Goal: Communication & Community: Answer question/provide support

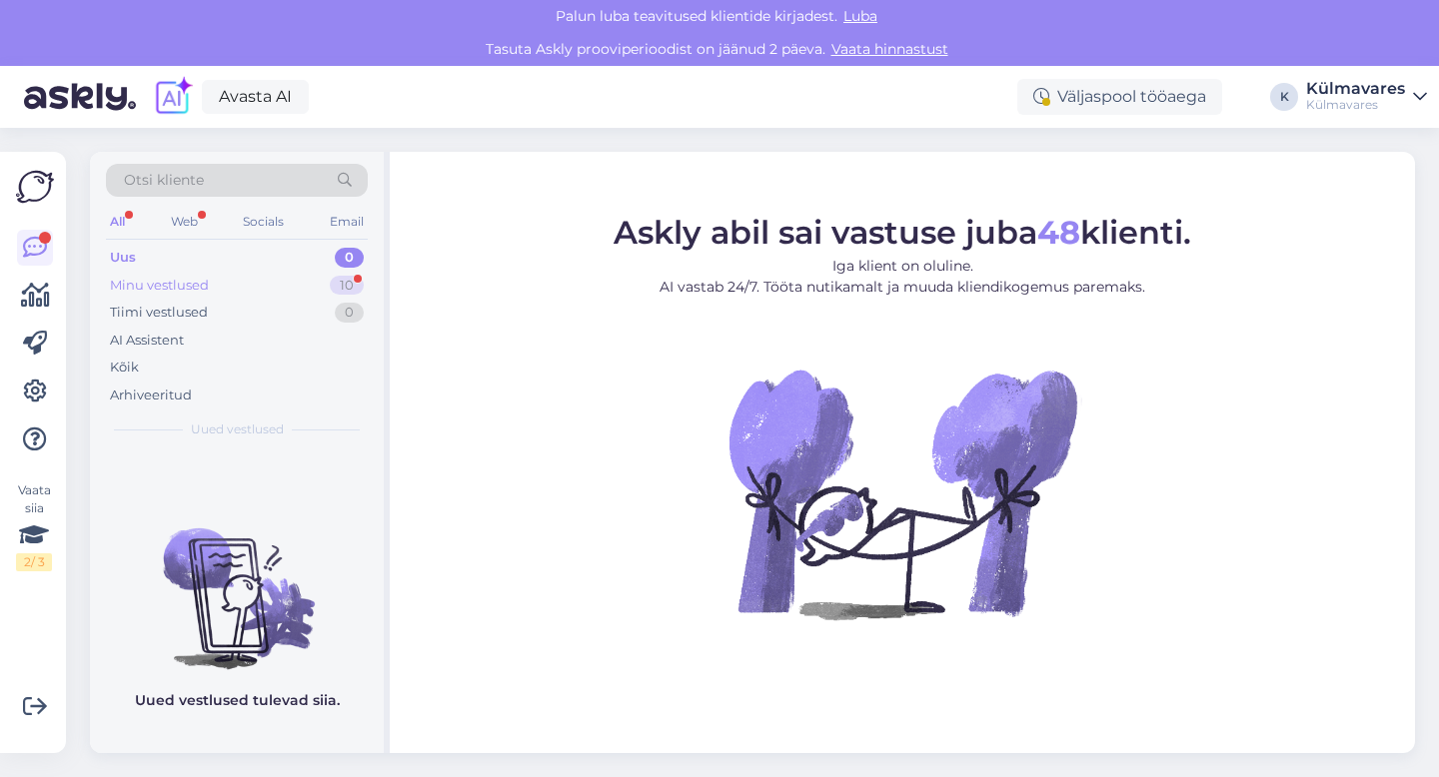
click at [223, 288] on div "Minu vestlused 10" at bounding box center [237, 286] width 262 height 28
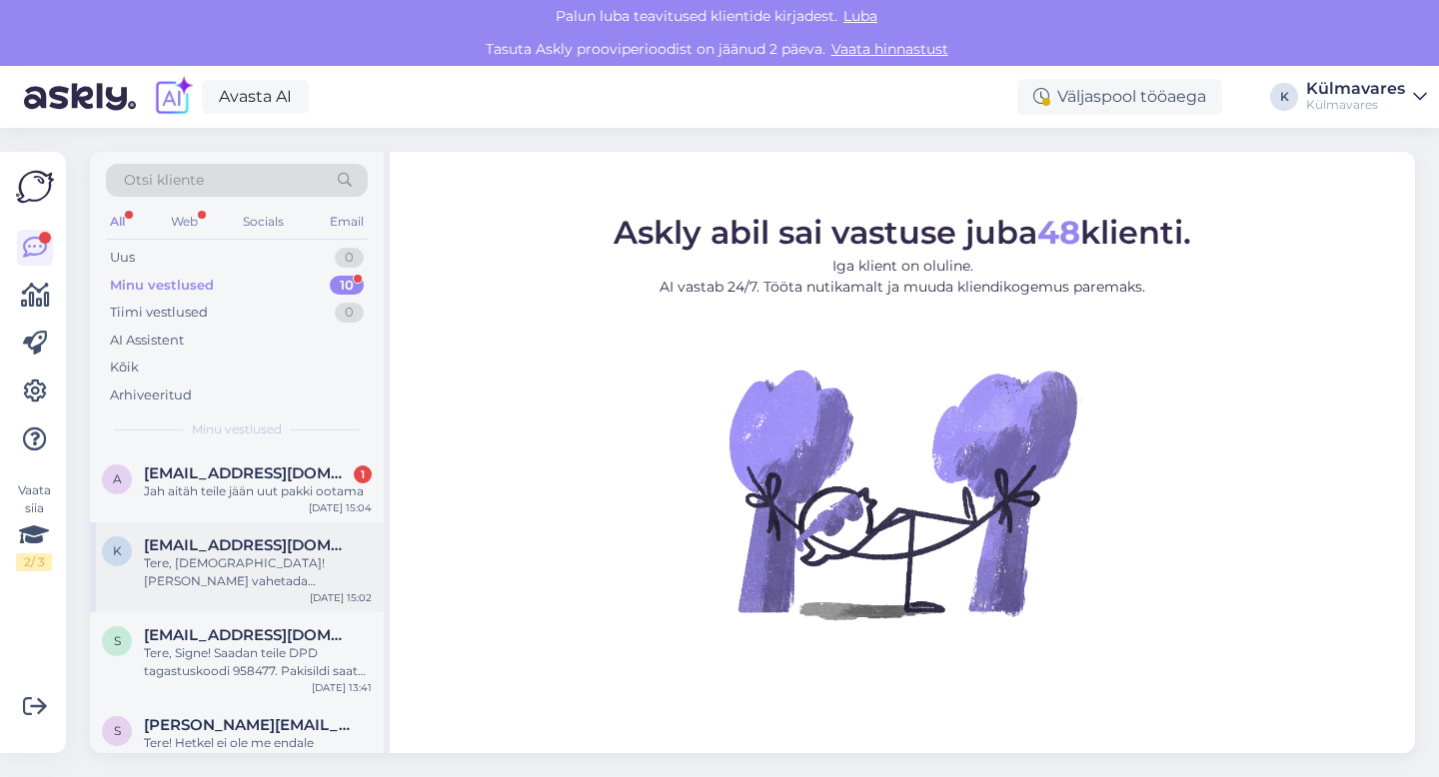
click at [259, 554] on span "[EMAIL_ADDRESS][DOMAIN_NAME]" at bounding box center [248, 546] width 208 height 18
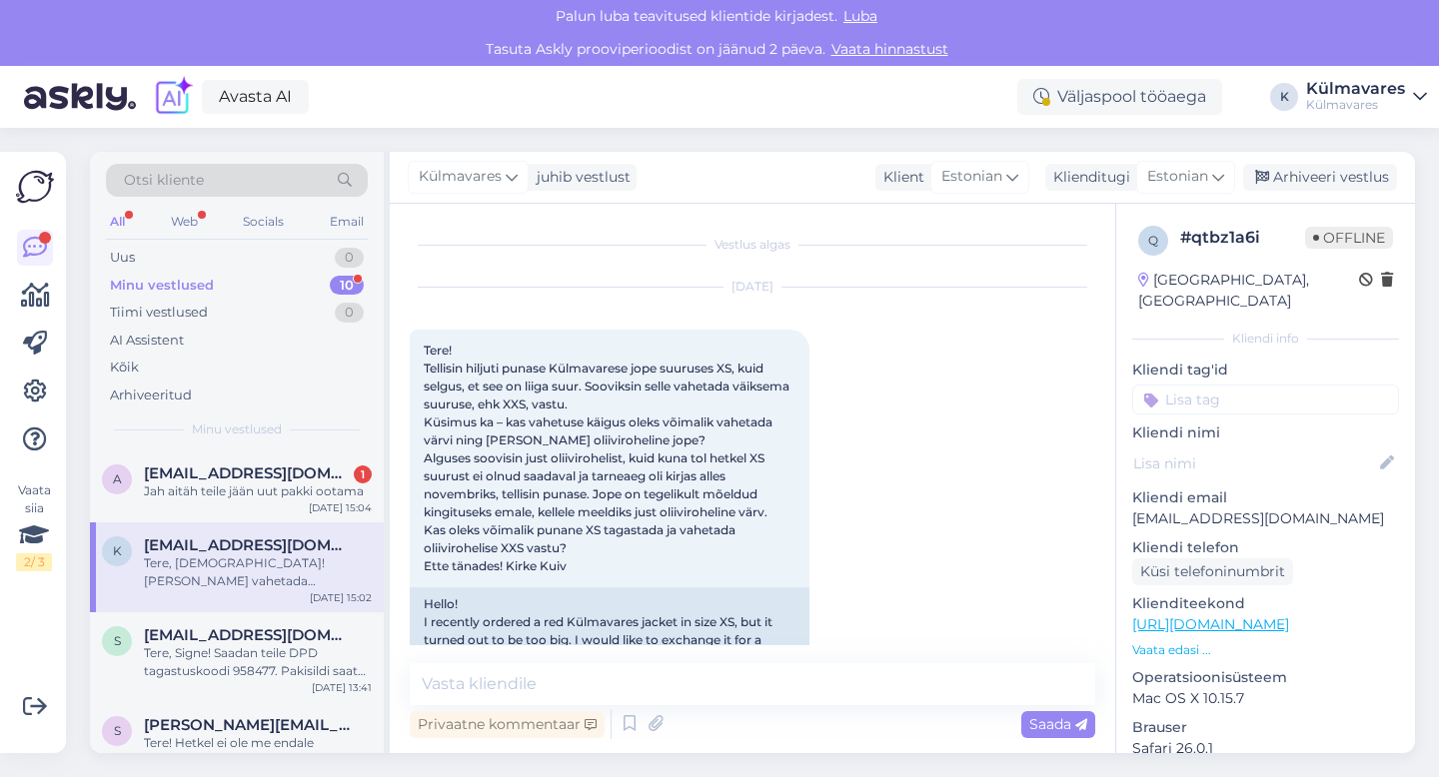
scroll to position [740, 0]
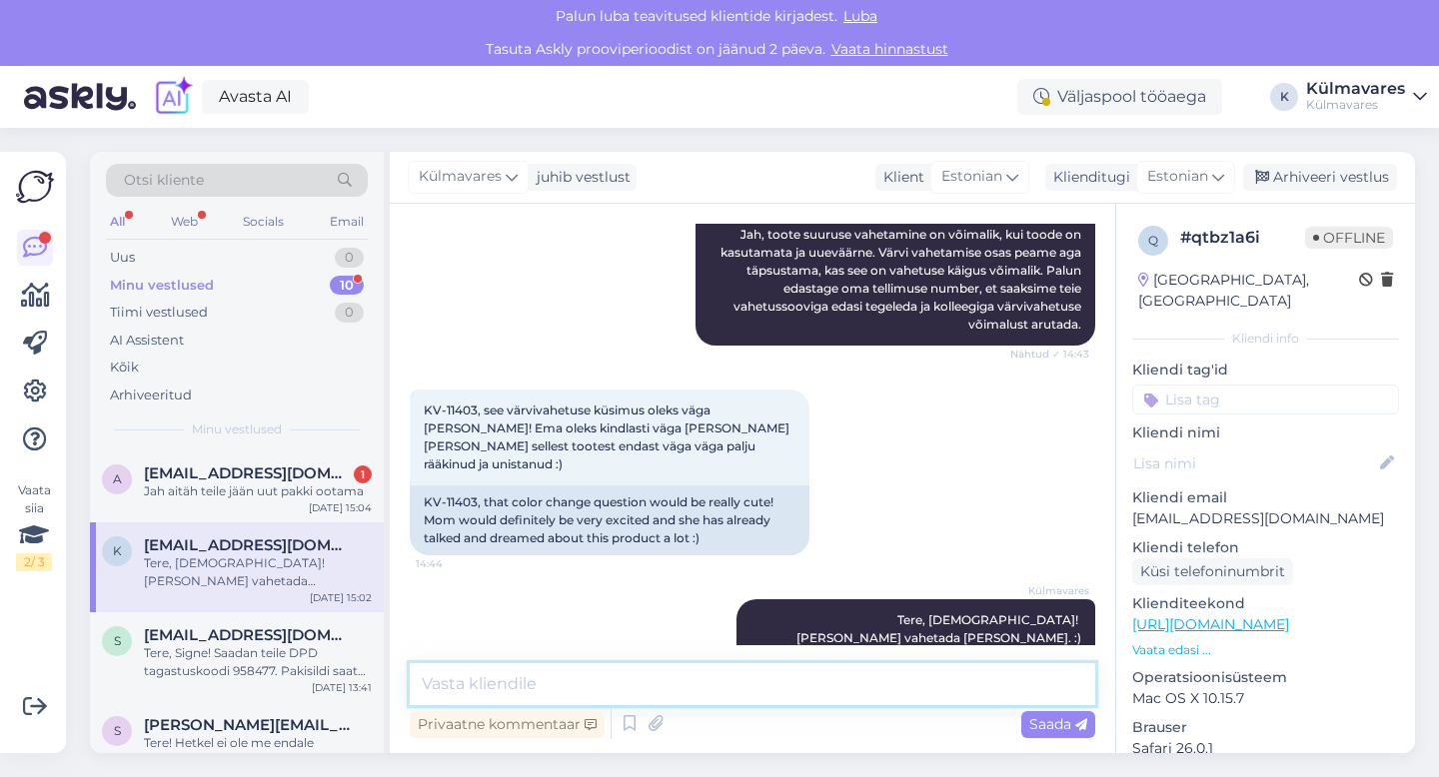
click at [715, 679] on textarea at bounding box center [753, 685] width 686 height 42
paste textarea "859653"
click at [427, 684] on textarea "DPD tagastuskood on: 859653" at bounding box center [753, 685] width 686 height 42
click at [735, 684] on textarea "Teie DPD tagastuskood on: 859653" at bounding box center [753, 685] width 686 height 42
type textarea "Teie DPD tagastuskood on: 859653"
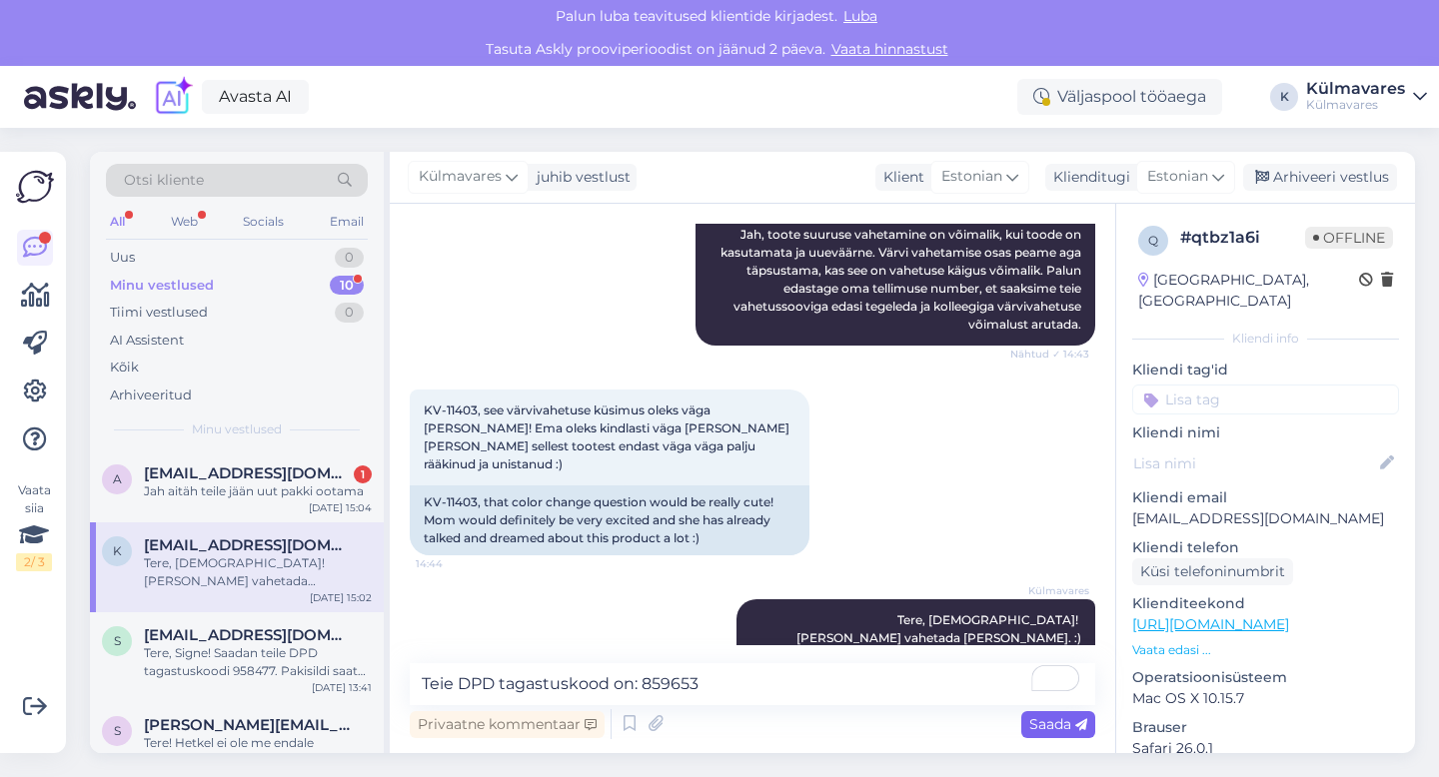
click at [1046, 721] on span "Saada" at bounding box center [1058, 725] width 58 height 18
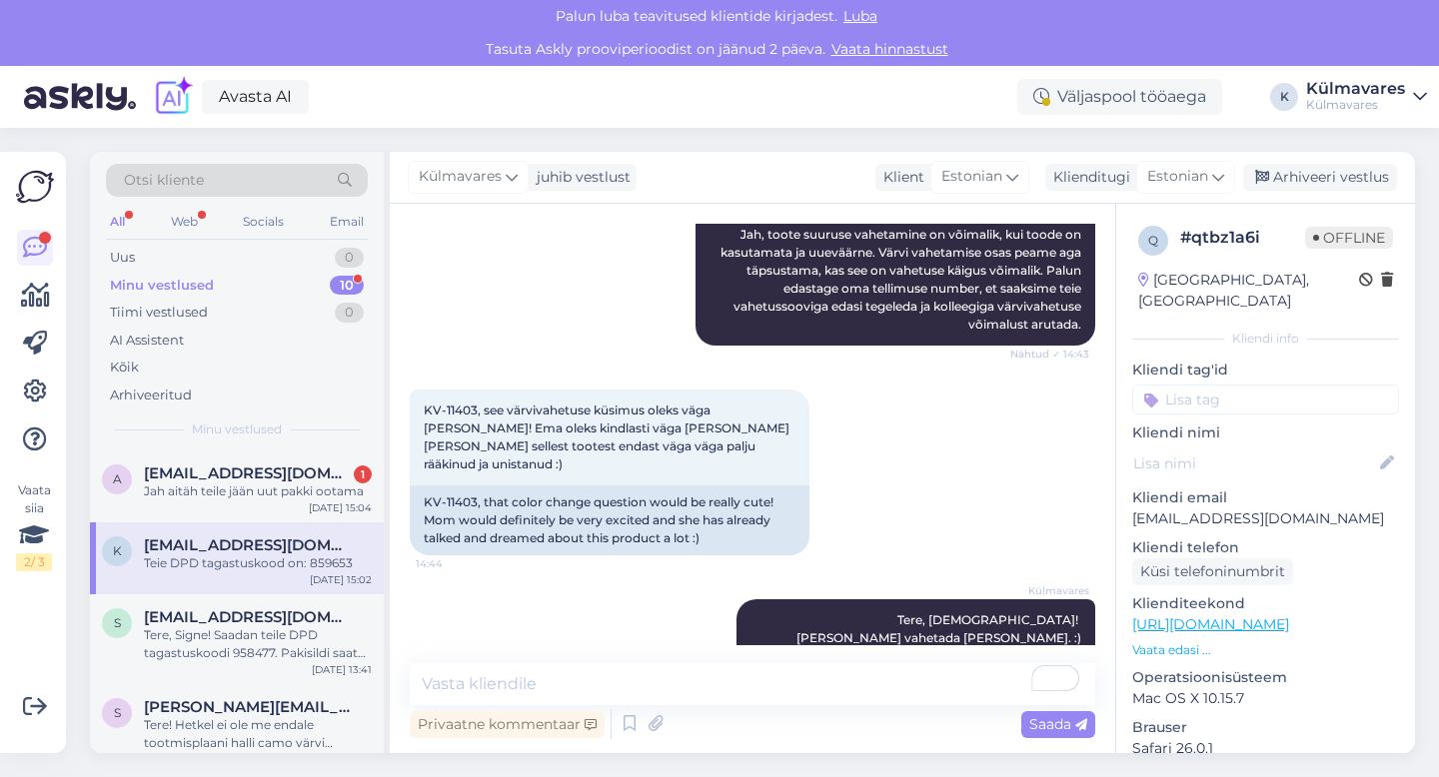
scroll to position [825, 0]
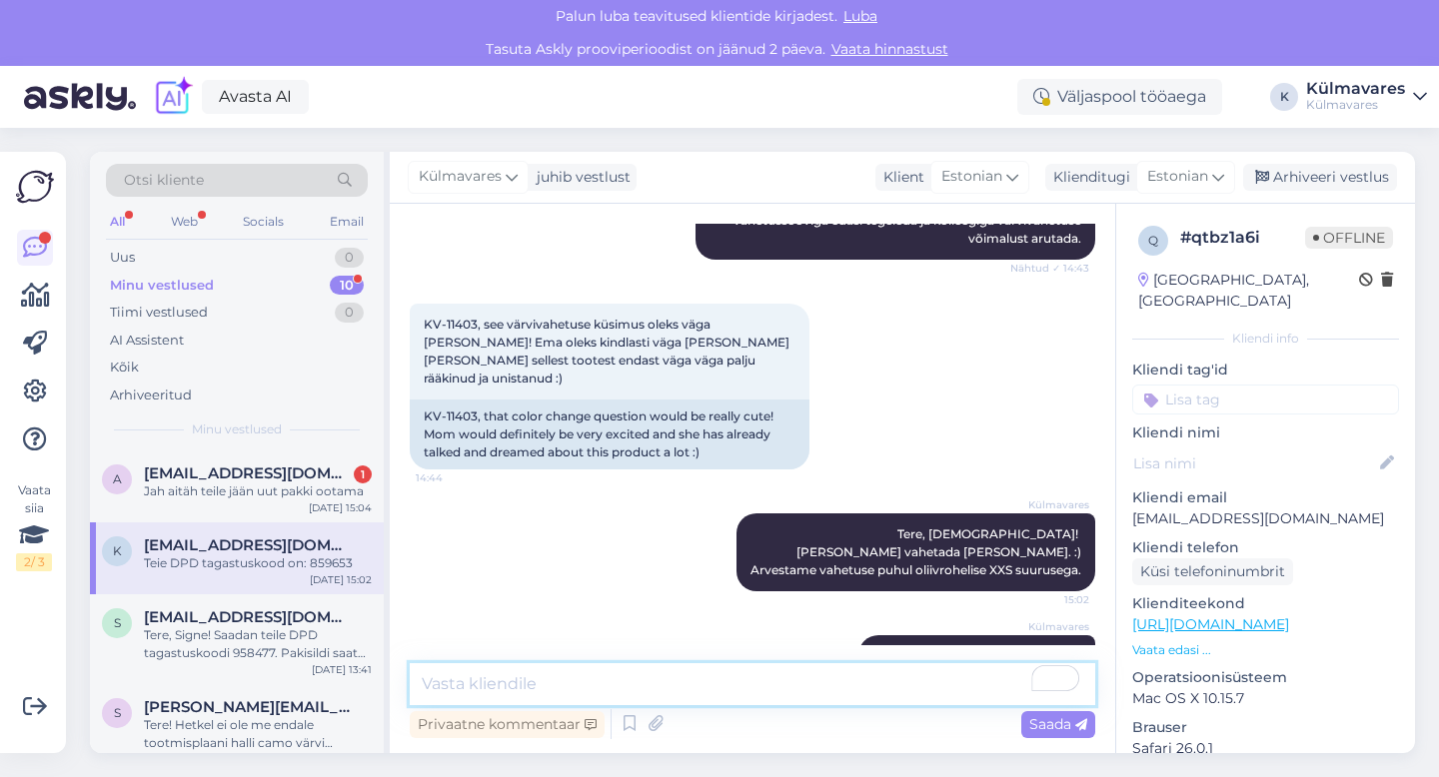
click at [722, 695] on textarea "To enrich screen reader interactions, please activate Accessibility in Grammarl…" at bounding box center [753, 685] width 686 height 42
type textarea "Pakisildi saate printida pakiautomaadi juures."
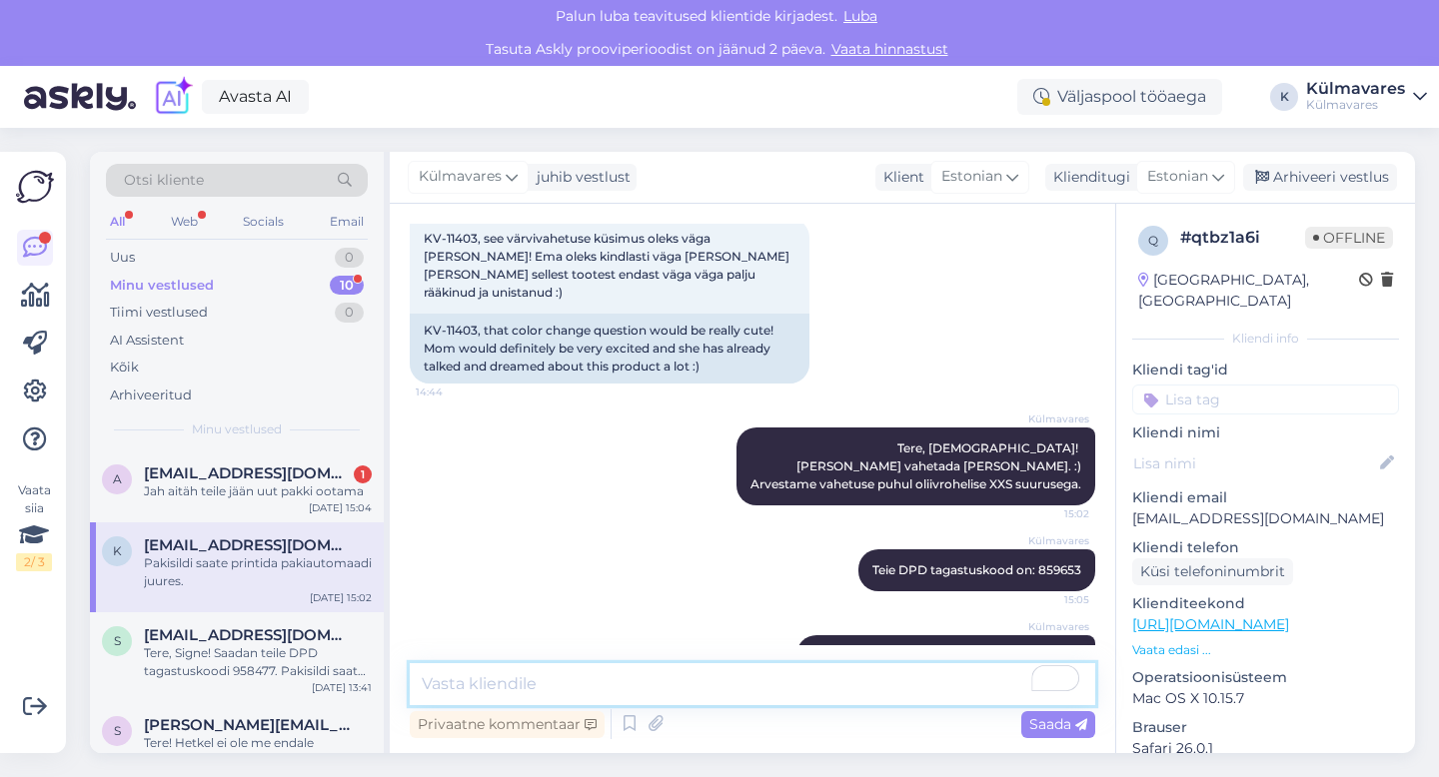
click at [764, 679] on textarea "To enrich screen reader interactions, please activate Accessibility in Grammarl…" at bounding box center [753, 685] width 686 height 42
type textarea "Kui pakk [PERSON_NAME], paneme teile vahetuse [PERSON_NAME]."
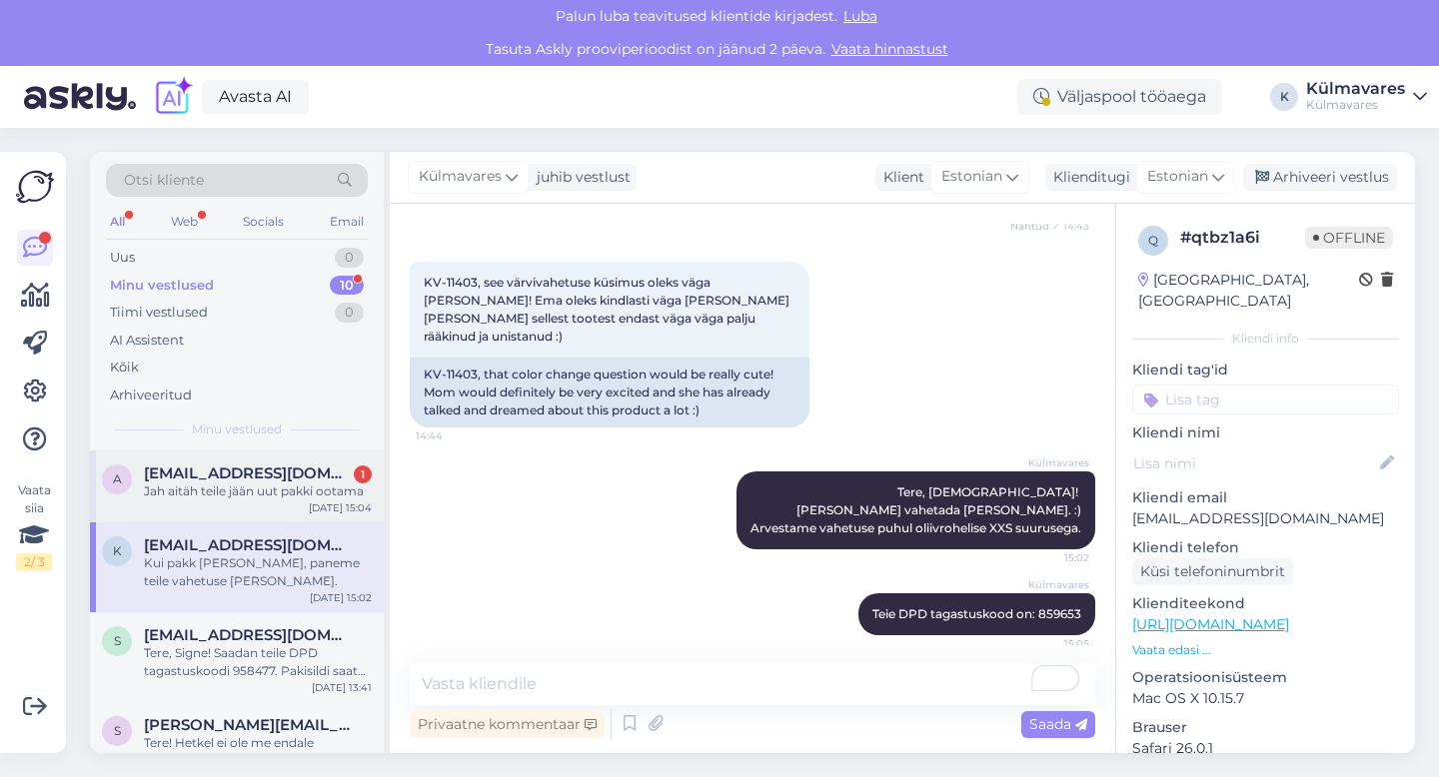
click at [276, 501] on div "a [EMAIL_ADDRESS][DOMAIN_NAME] 1 Jah aitäh teile jään uut pakki ootama [DATE] 1…" at bounding box center [237, 487] width 294 height 72
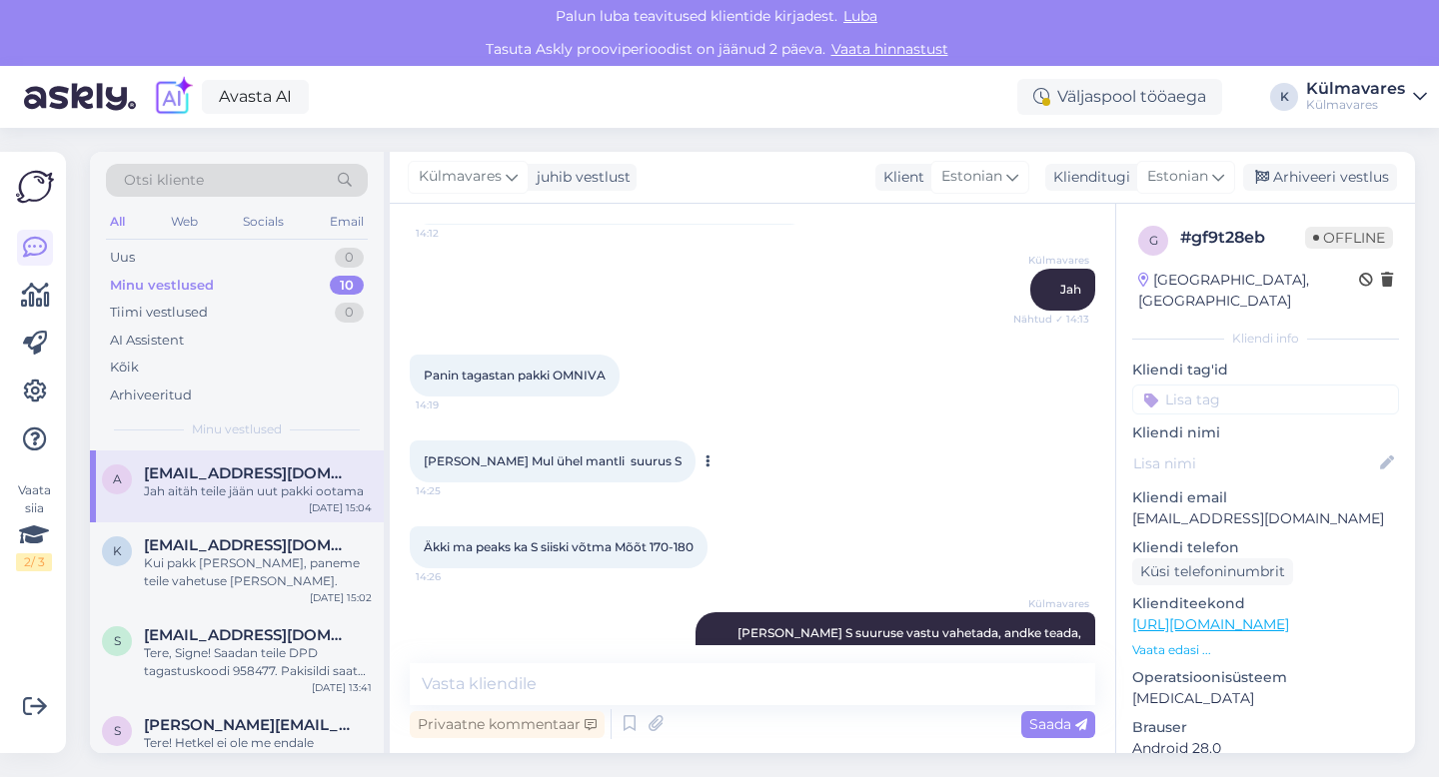
scroll to position [2321, 0]
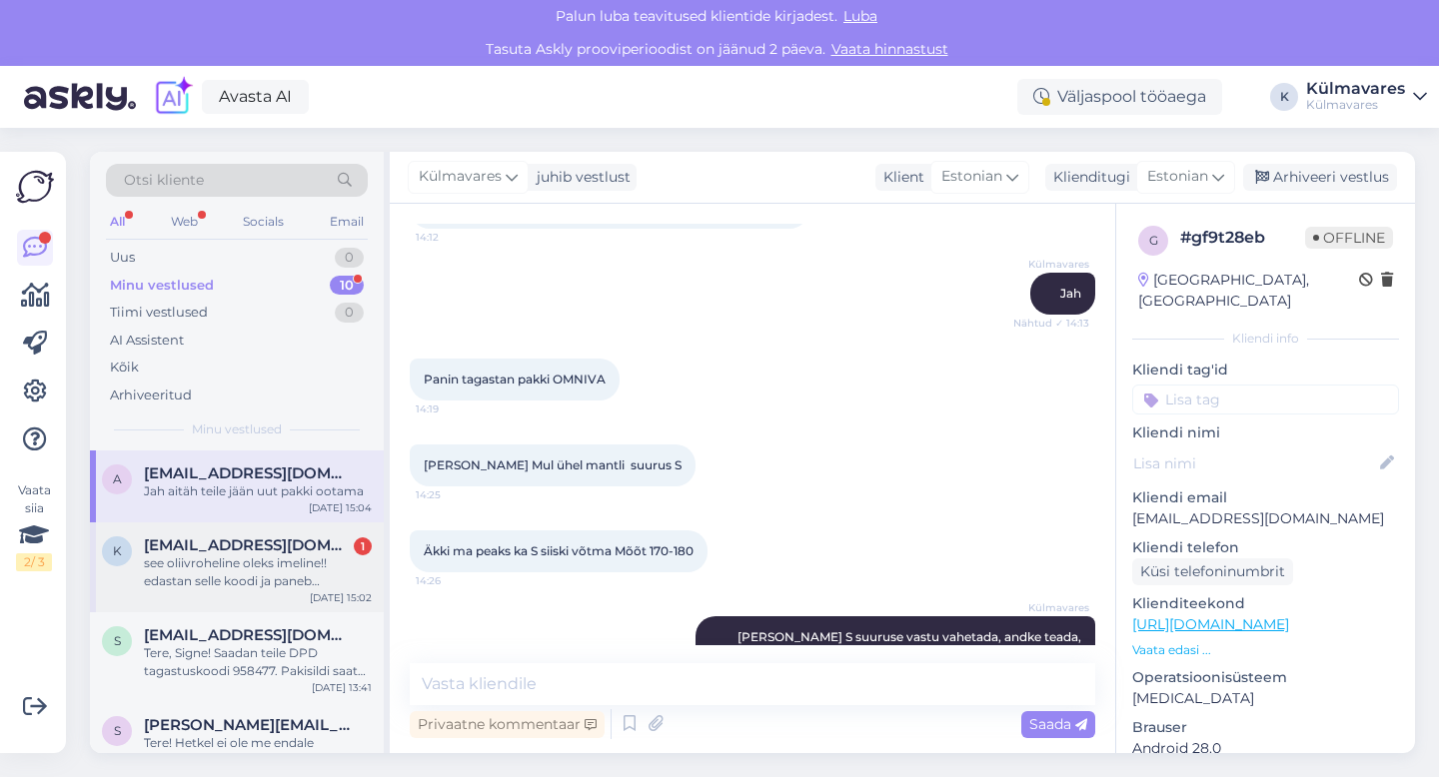
click at [232, 564] on div "see oliivroheline oleks imeline!! edastan selle koodi ja paneb [PERSON_NAME] pa…" at bounding box center [258, 573] width 228 height 36
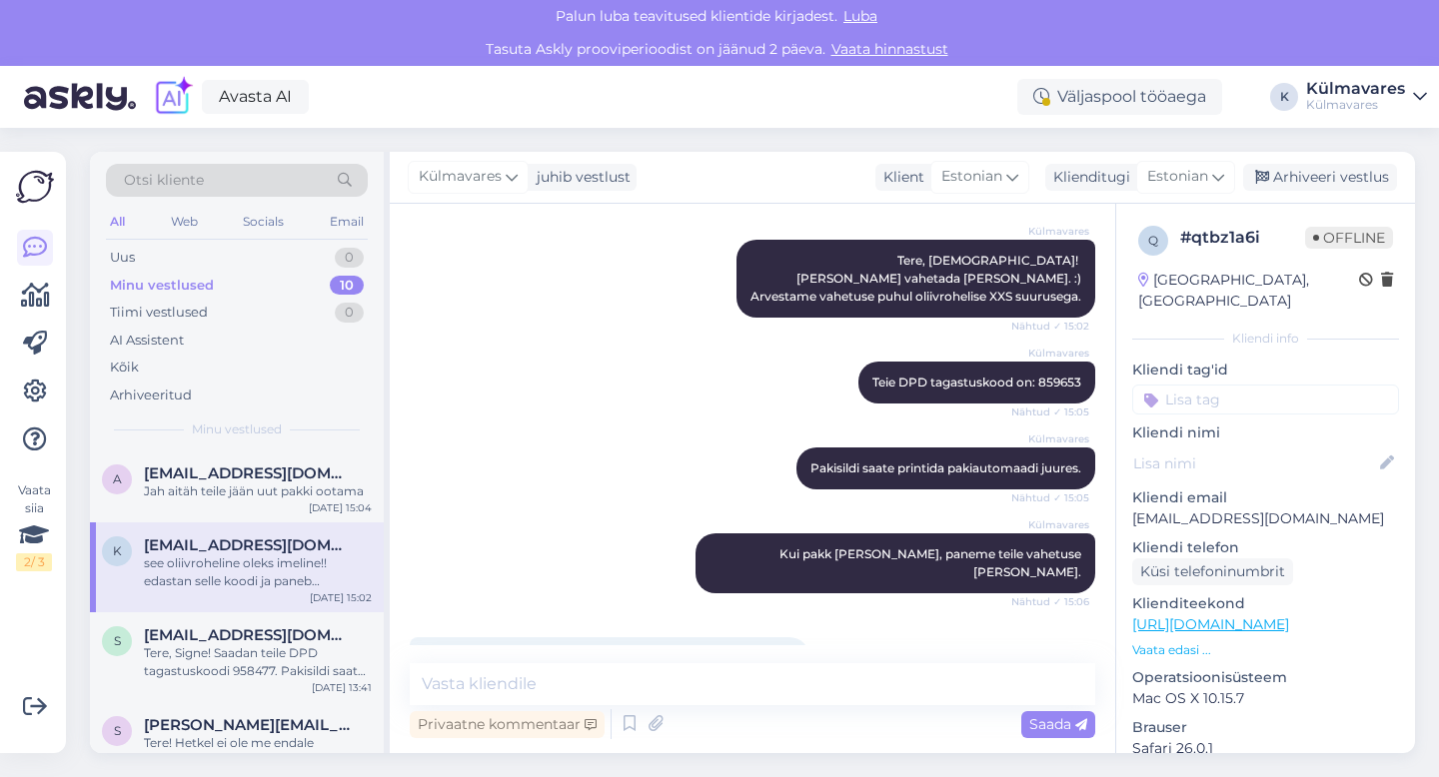
scroll to position [1101, 0]
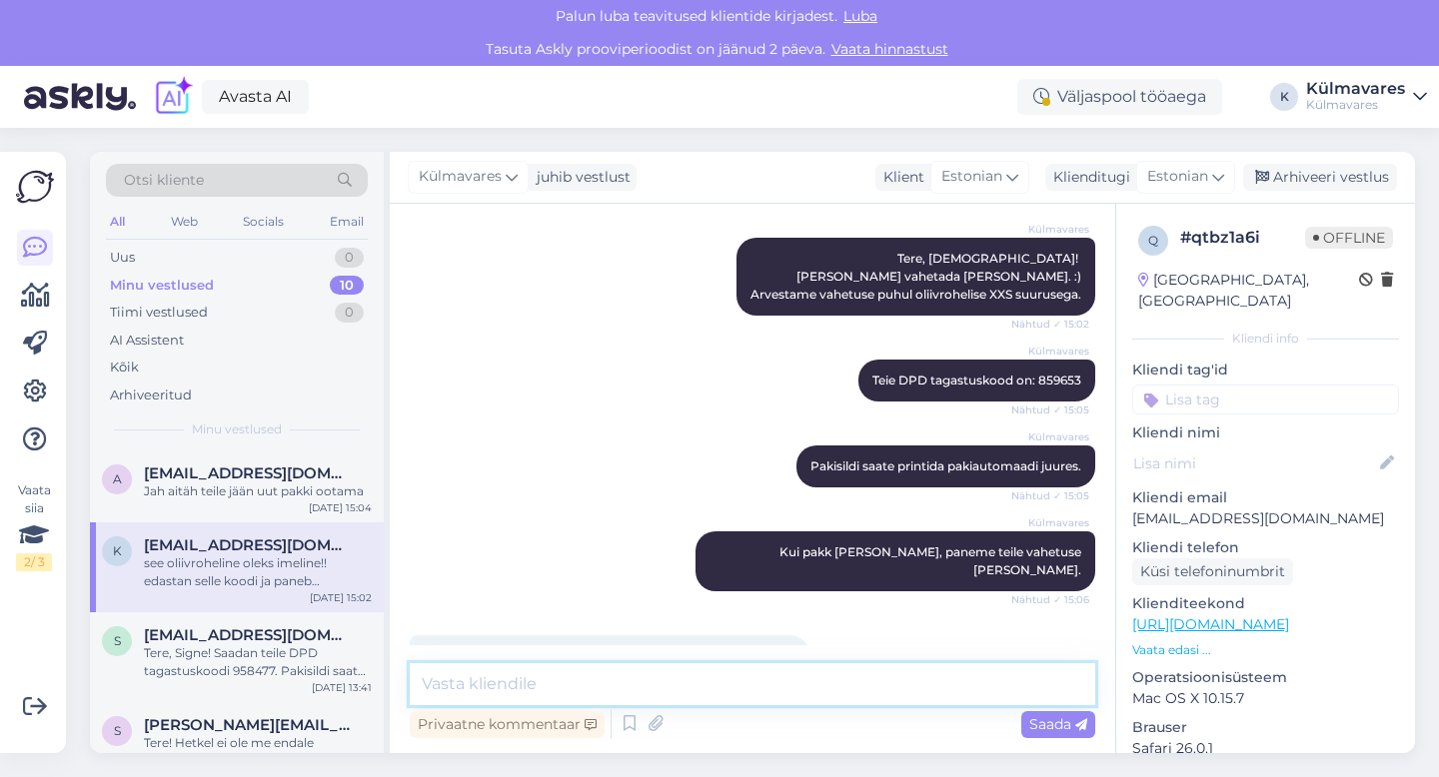
click at [603, 687] on textarea at bounding box center [753, 685] width 686 height 42
type textarea "t"
type textarea "Aitäh, sooja peatset kasutamist emale. :)"
click at [764, 682] on textarea "Aitäh, sooja peatset kasutamist emale. :)" at bounding box center [753, 685] width 686 height 42
drag, startPoint x: 754, startPoint y: 688, endPoint x: 384, endPoint y: 677, distance: 370.9
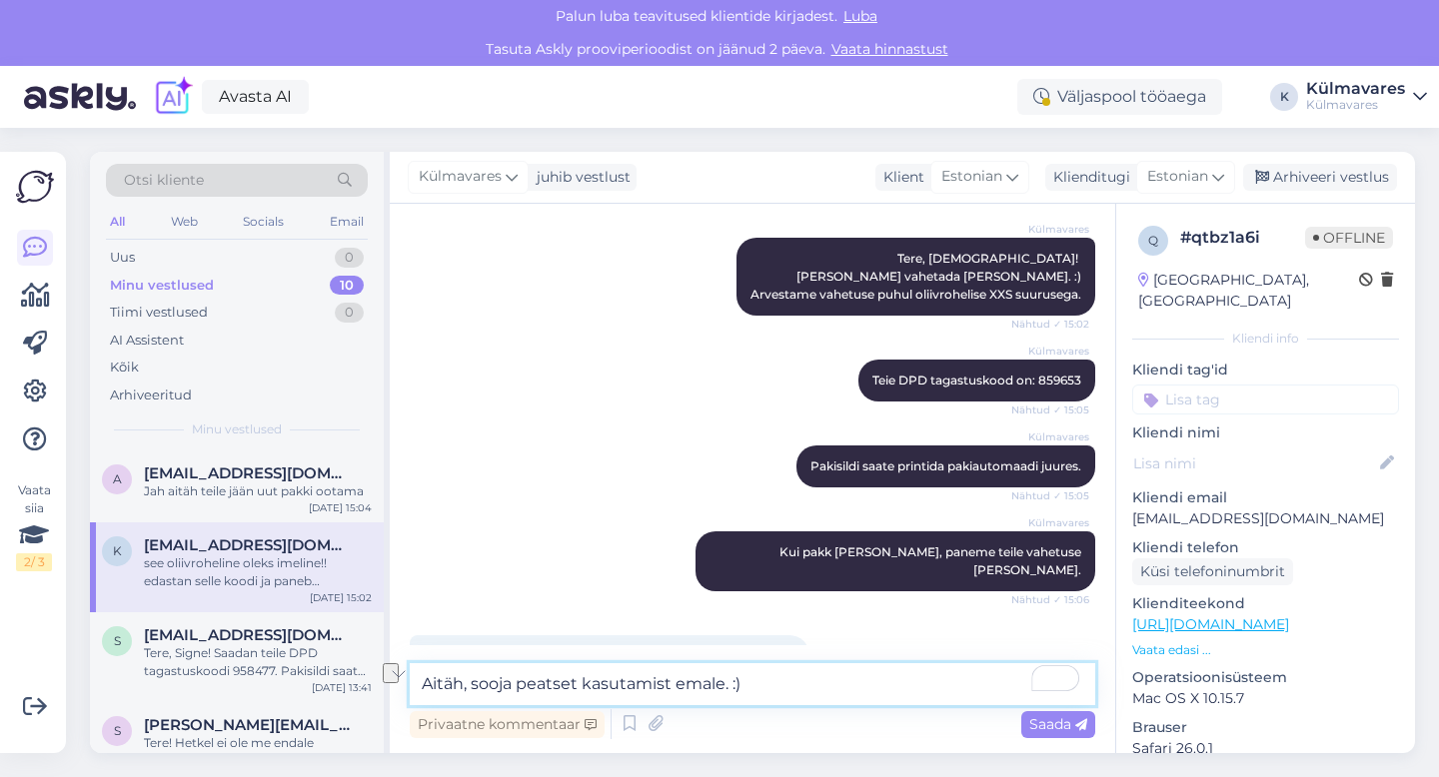
click at [384, 677] on div "Otsi kliente All Web Socials Email Uus 0 Minu vestlused 10 Tiimi vestlused 0 AI…" at bounding box center [752, 453] width 1325 height 602
drag, startPoint x: 520, startPoint y: 683, endPoint x: 559, endPoint y: 658, distance: 46.3
click at [520, 683] on textarea "Olgu, jääme ootele [PERSON_NAME] peatset kasutamist emale :)" at bounding box center [753, 685] width 686 height 42
type textarea "Olgu, jääme paki ootele [PERSON_NAME] peatset kasutamist emale :)"
click at [938, 687] on textarea "Olgu, jääme paki ootele [PERSON_NAME] peatset kasutamist emale :)" at bounding box center [753, 685] width 686 height 42
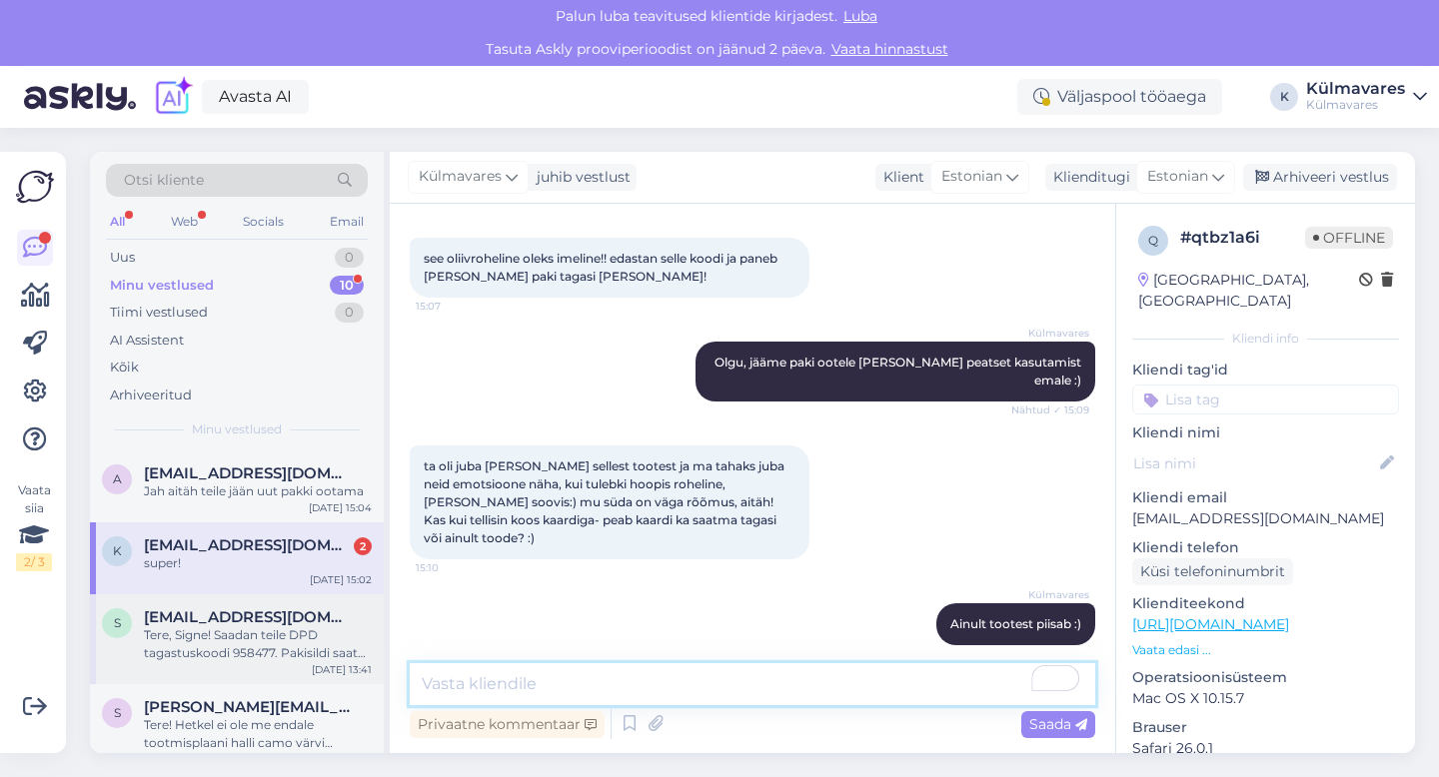
scroll to position [1585, 0]
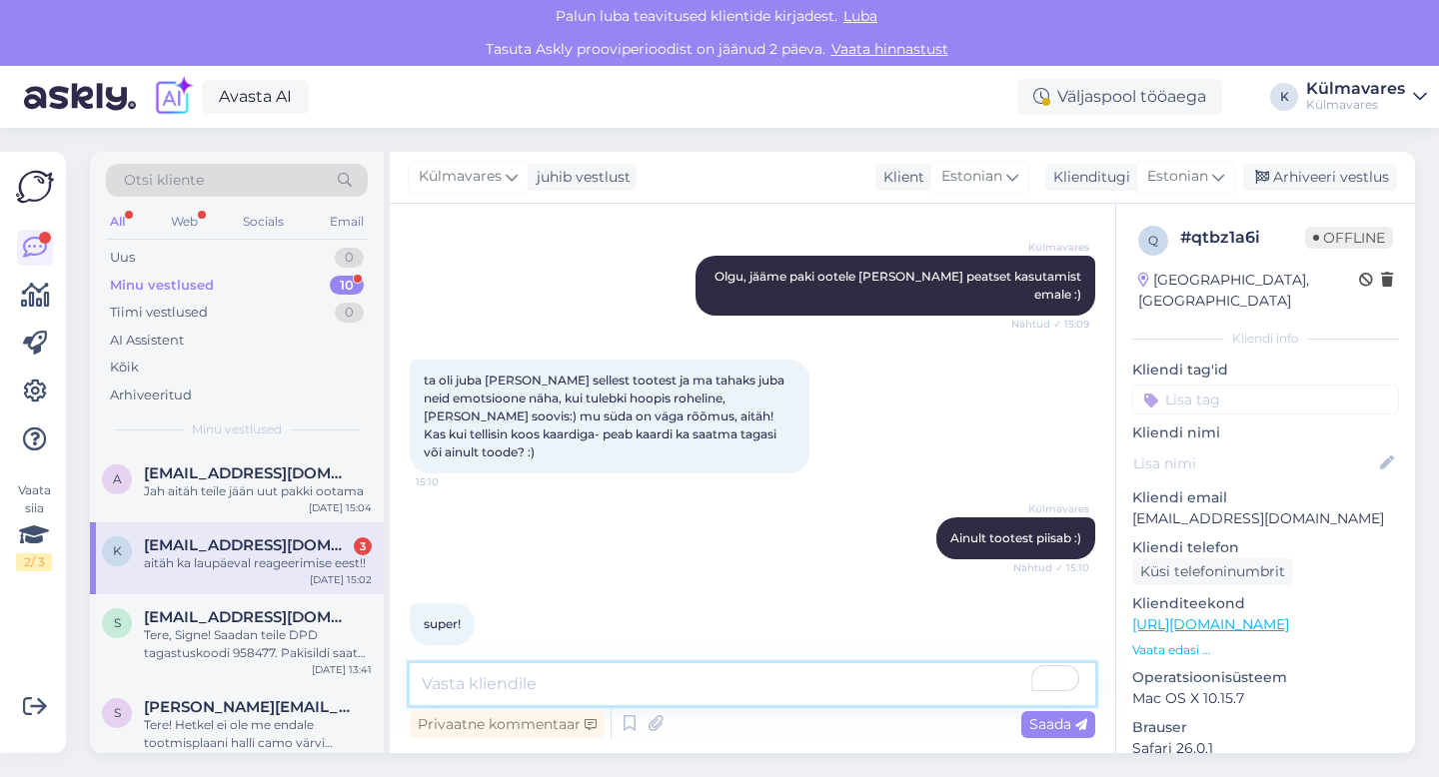
click at [564, 679] on textarea "To enrich screen reader interactions, please activate Accessibility in Grammarl…" at bounding box center [753, 685] width 686 height 42
click at [437, 684] on textarea "pole tänu väärt. Ilusat nädalavahetust!" at bounding box center [753, 685] width 686 height 42
click at [770, 690] on textarea "Pole tänu väärt. Ilusat nädalavahetust!" at bounding box center [753, 685] width 686 height 42
type textarea "Pole tänu väärt. Ilusat nädalavahetust! :)"
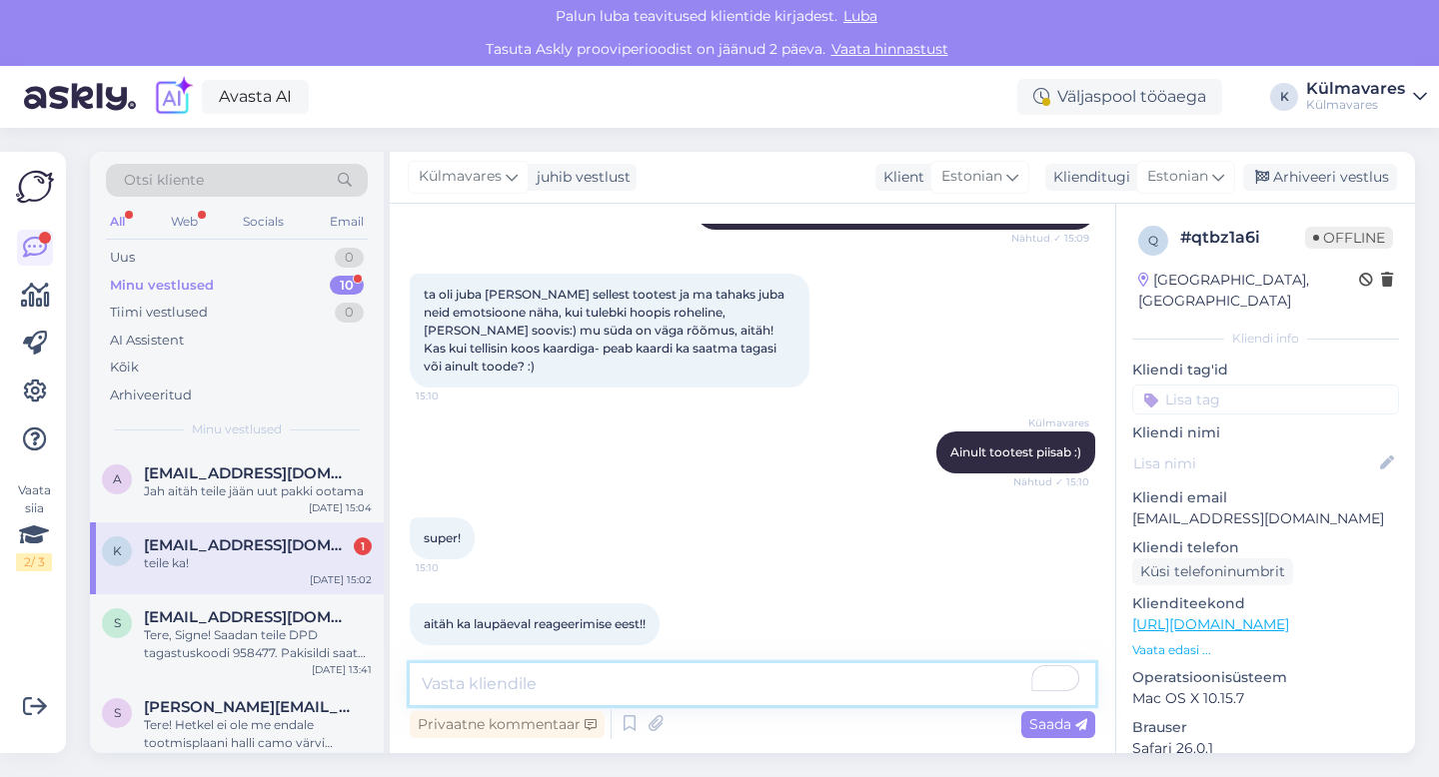
scroll to position [1757, 0]
